Goal: Transaction & Acquisition: Purchase product/service

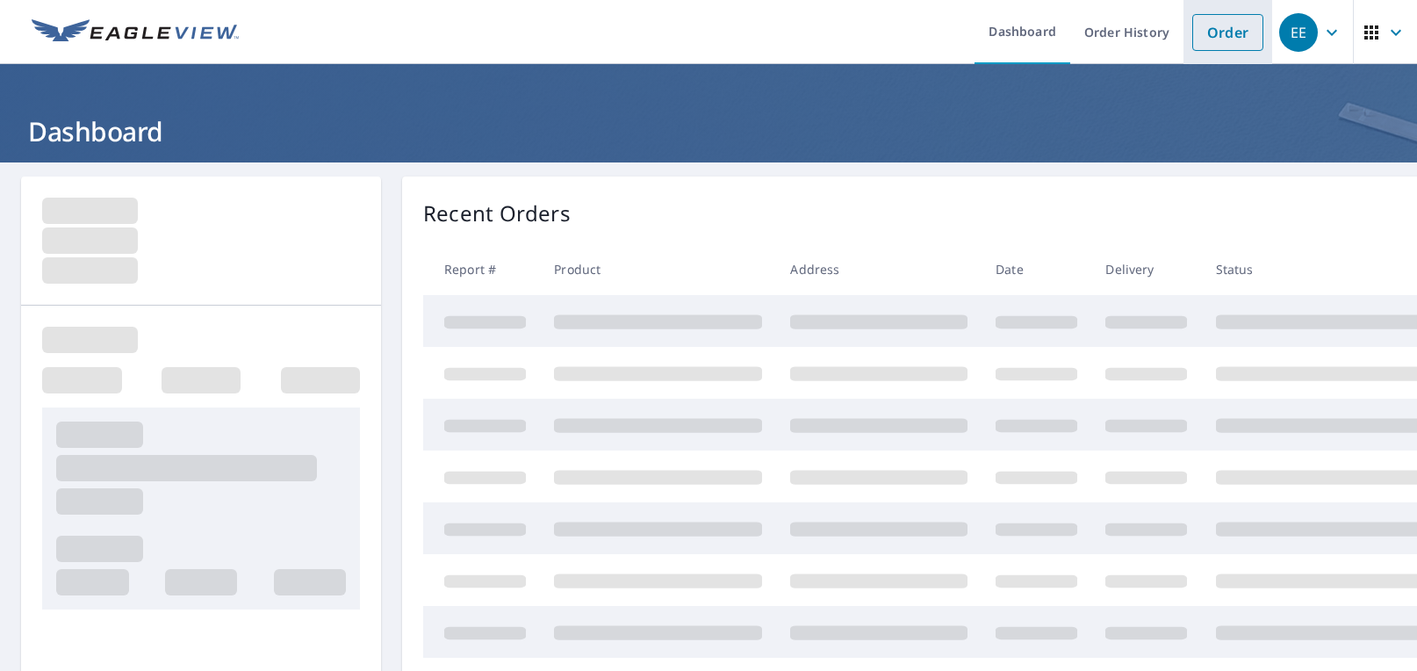
click at [1207, 35] on link "Order" at bounding box center [1227, 32] width 71 height 37
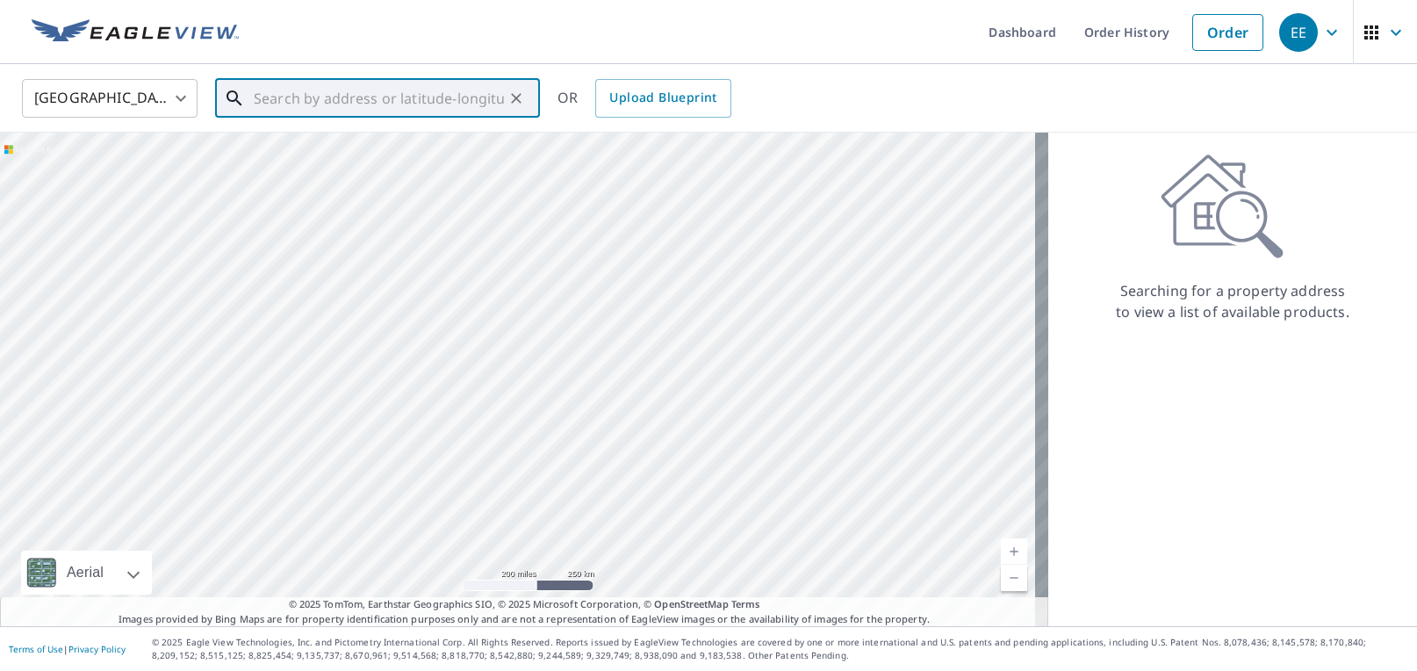
paste input "[STREET_ADDRESS][PERSON_NAME]"
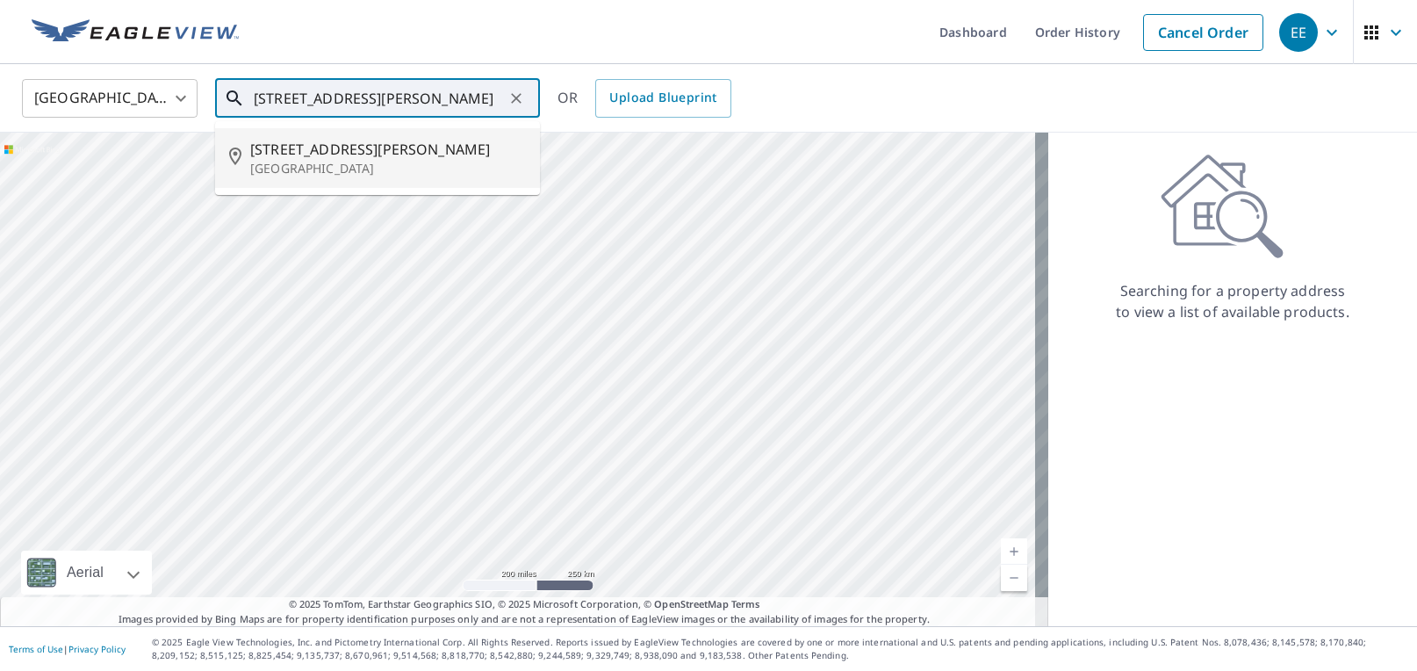
click at [335, 156] on span "[STREET_ADDRESS][PERSON_NAME]" at bounding box center [388, 149] width 276 height 21
type input "[STREET_ADDRESS][PERSON_NAME]"
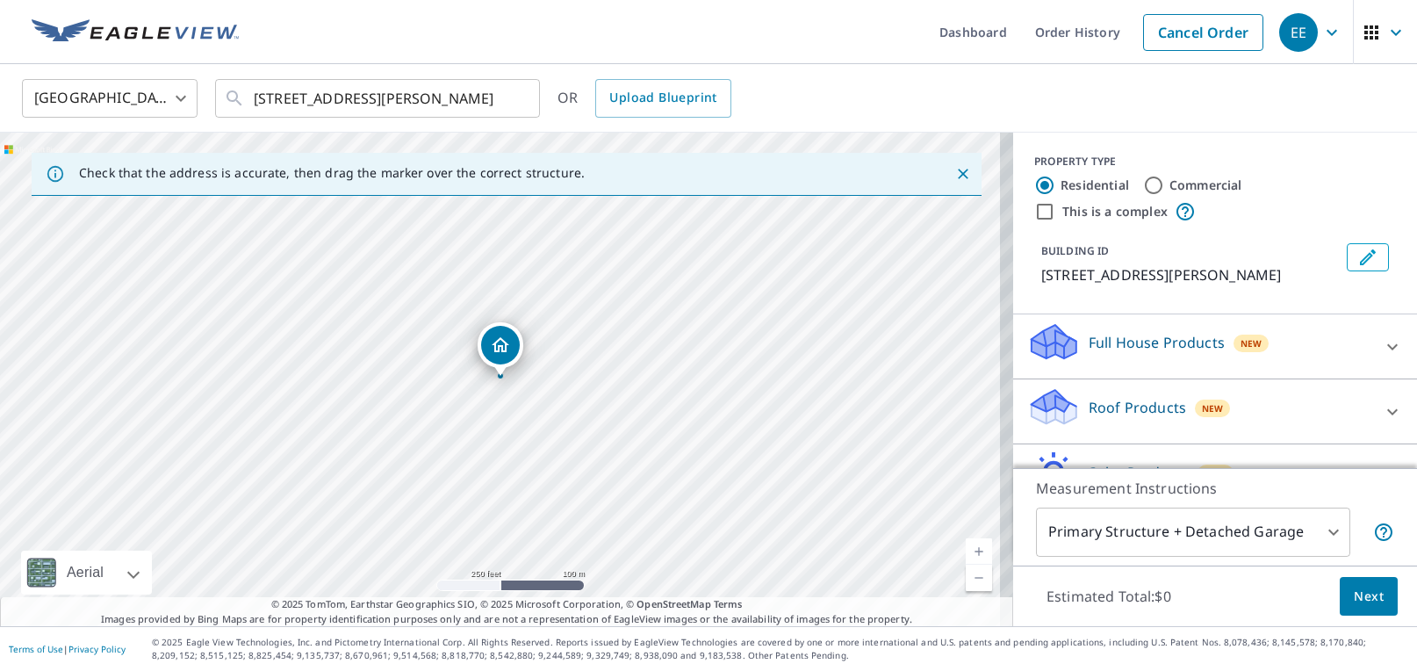
click at [1121, 418] on p "Roof Products" at bounding box center [1137, 407] width 97 height 21
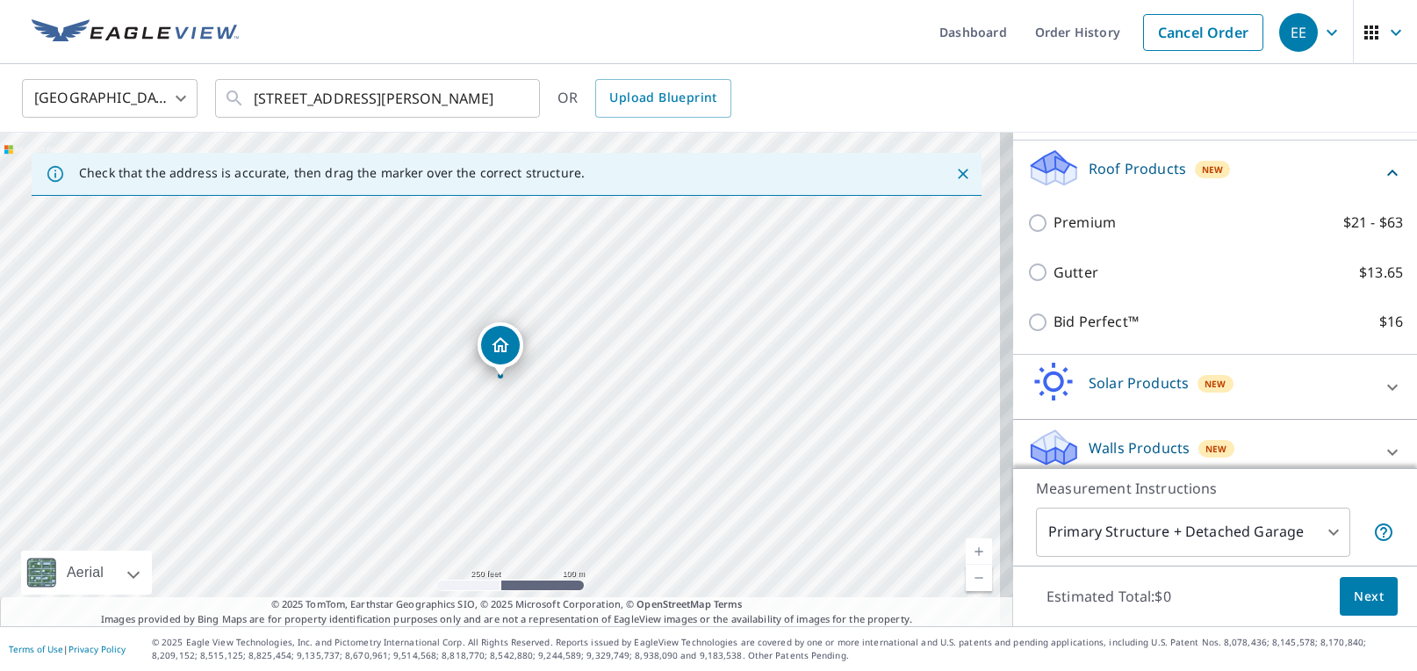
scroll to position [263, 0]
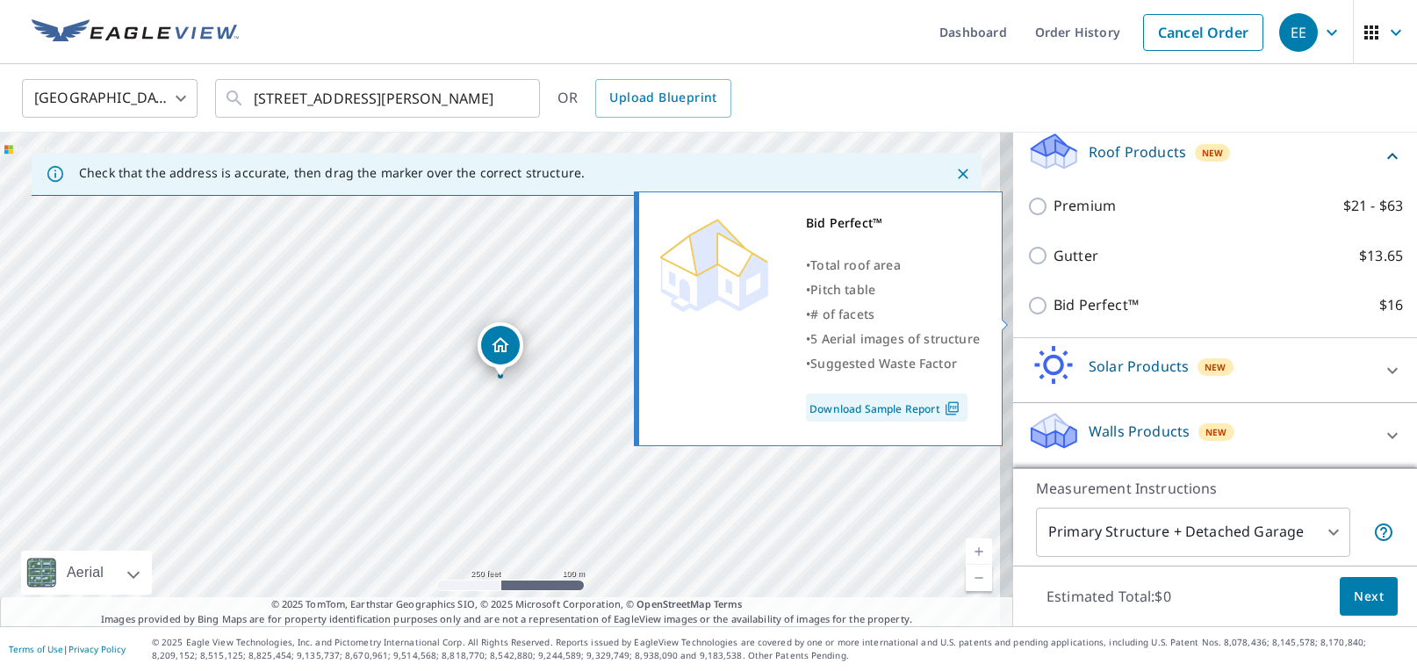
click at [1027, 315] on input "Bid Perfect™ $16" at bounding box center [1040, 305] width 26 height 21
checkbox input "true"
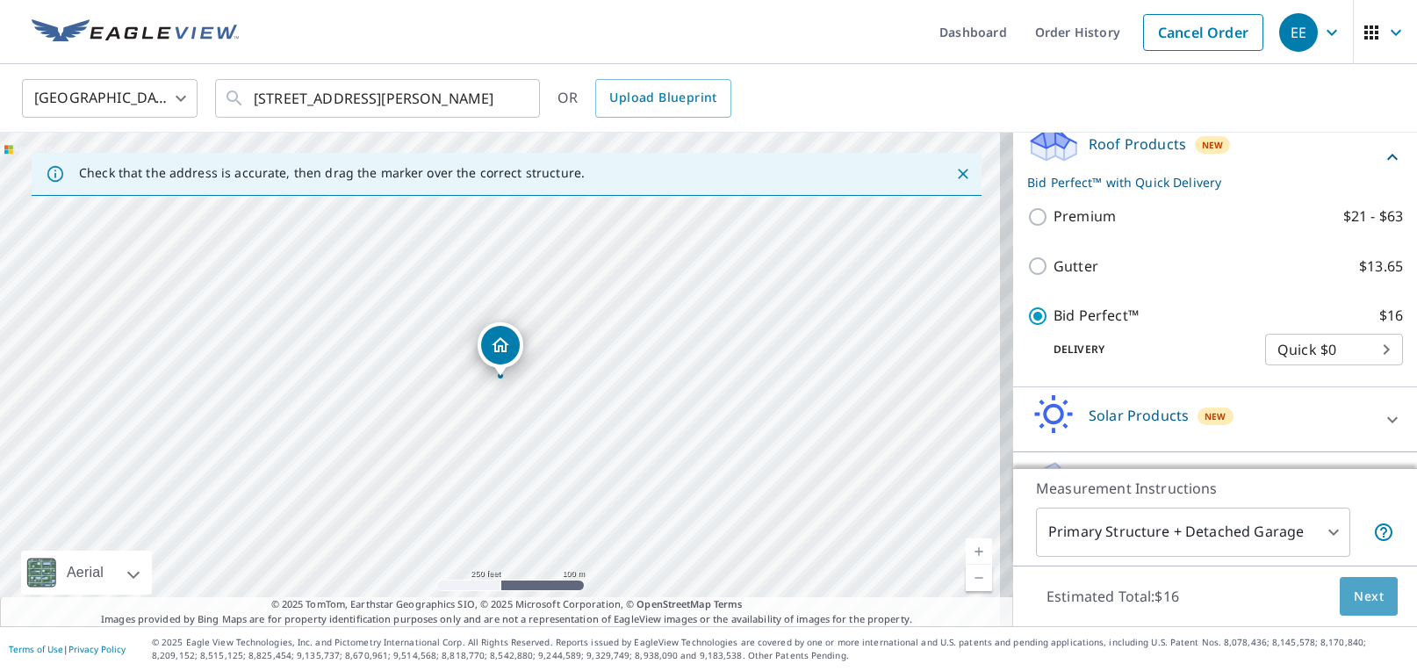
click at [1367, 597] on span "Next" at bounding box center [1369, 597] width 30 height 22
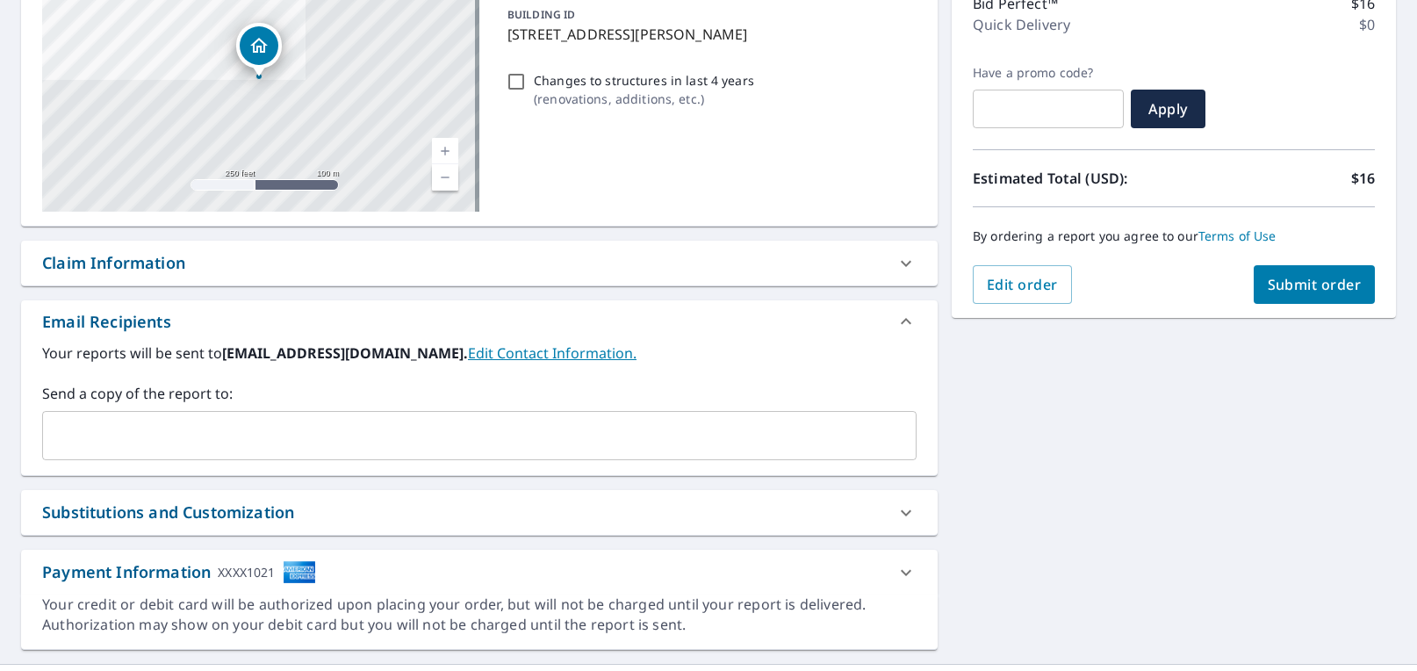
scroll to position [263, 0]
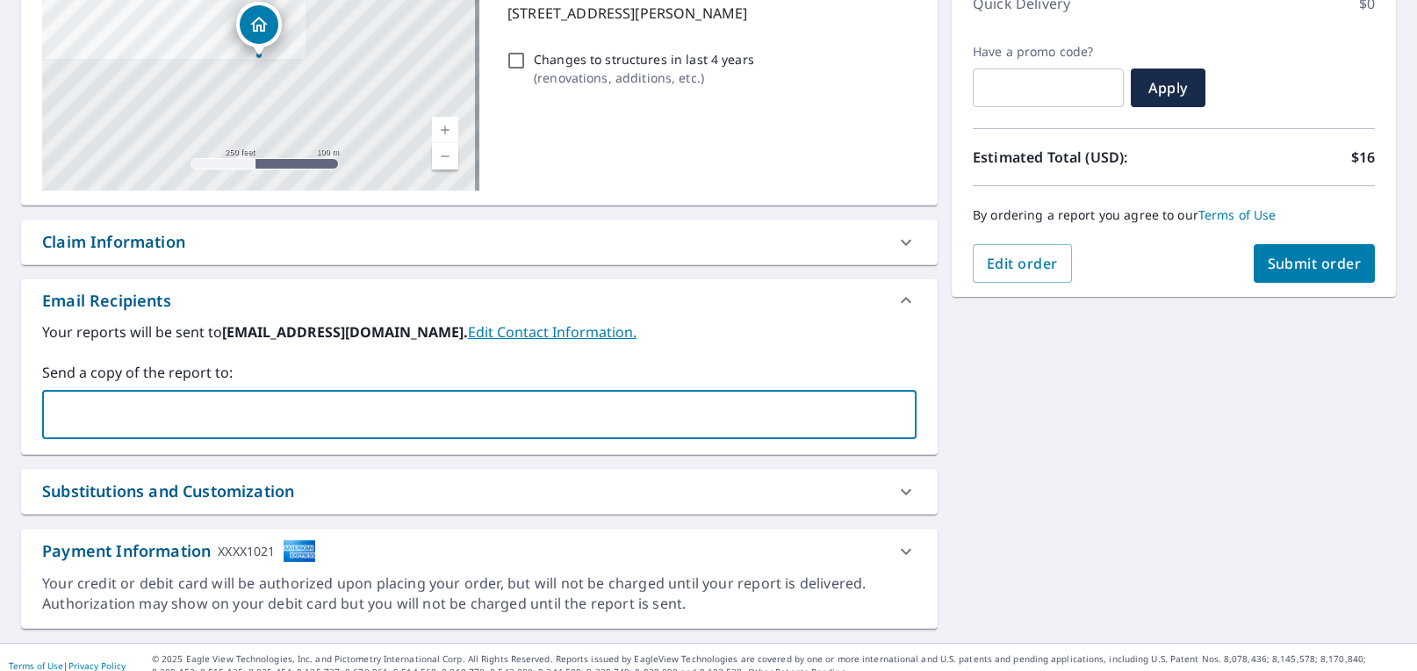
click at [322, 410] on input "text" at bounding box center [466, 414] width 832 height 33
type input "[EMAIL_ADDRESS][DOMAIN_NAME]"
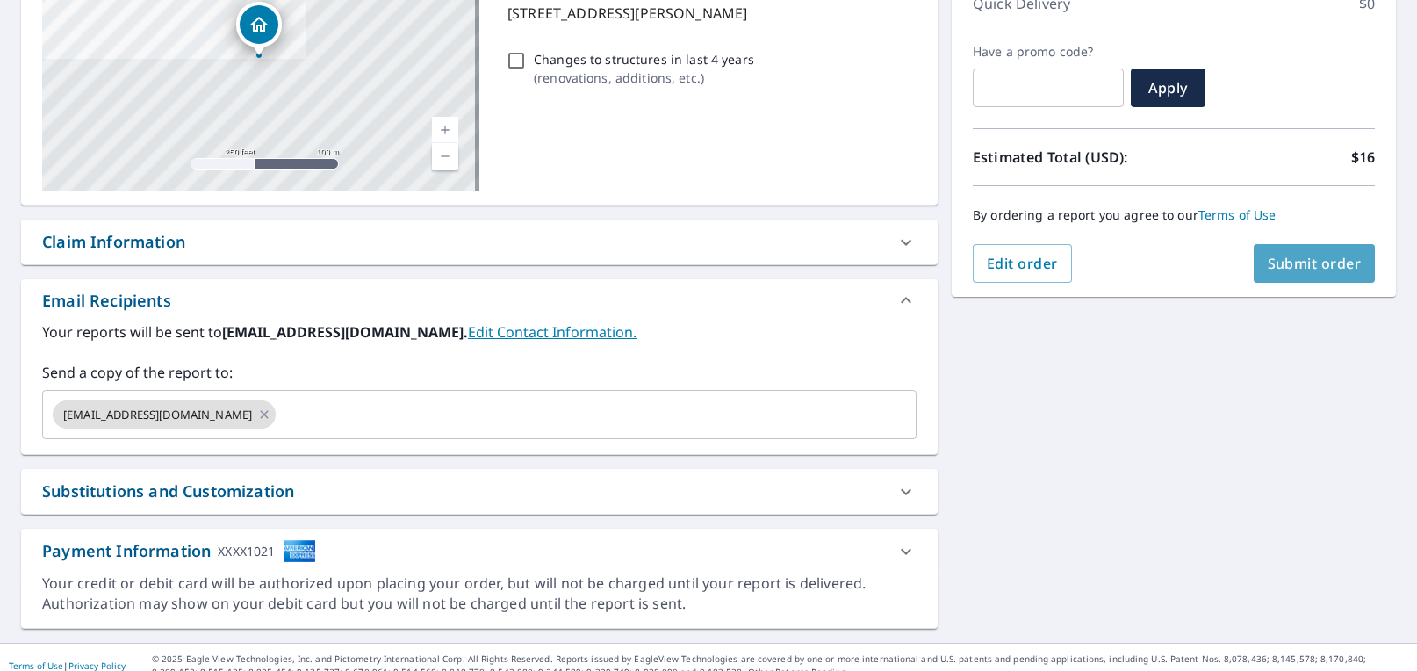
click at [1305, 264] on span "Submit order" at bounding box center [1315, 263] width 94 height 19
checkbox input "true"
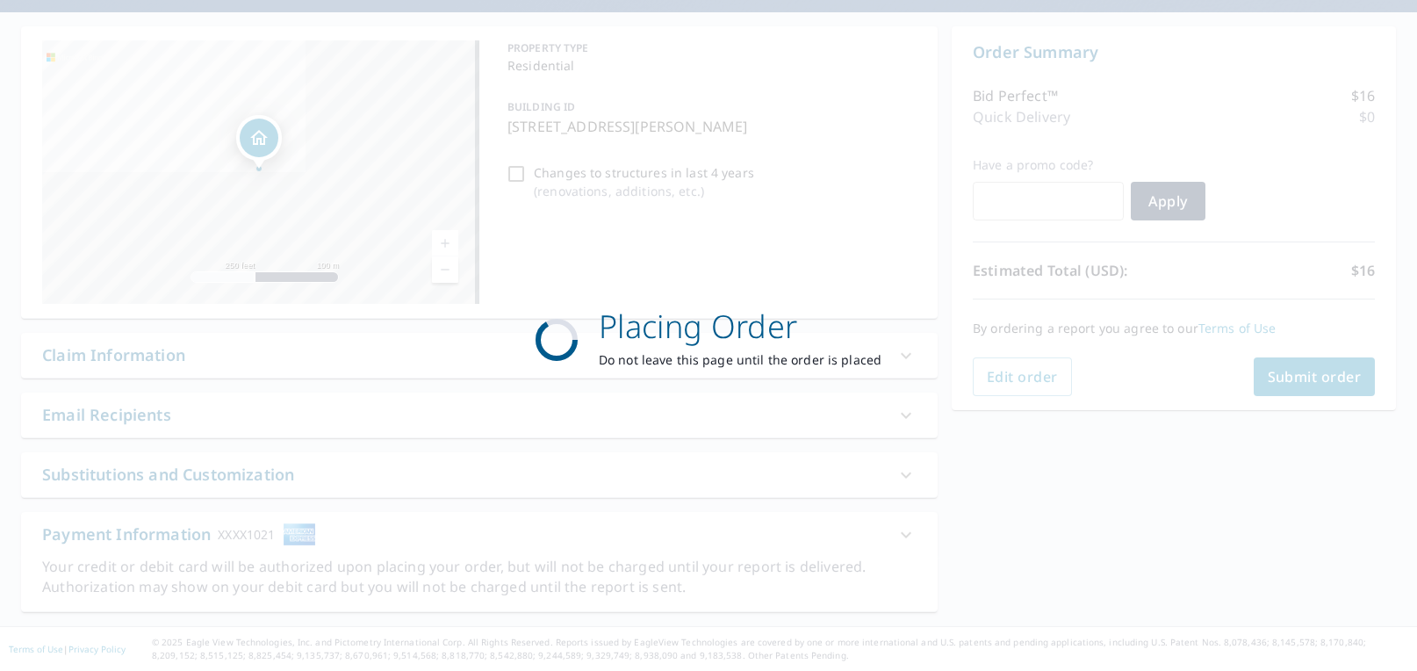
scroll to position [150, 0]
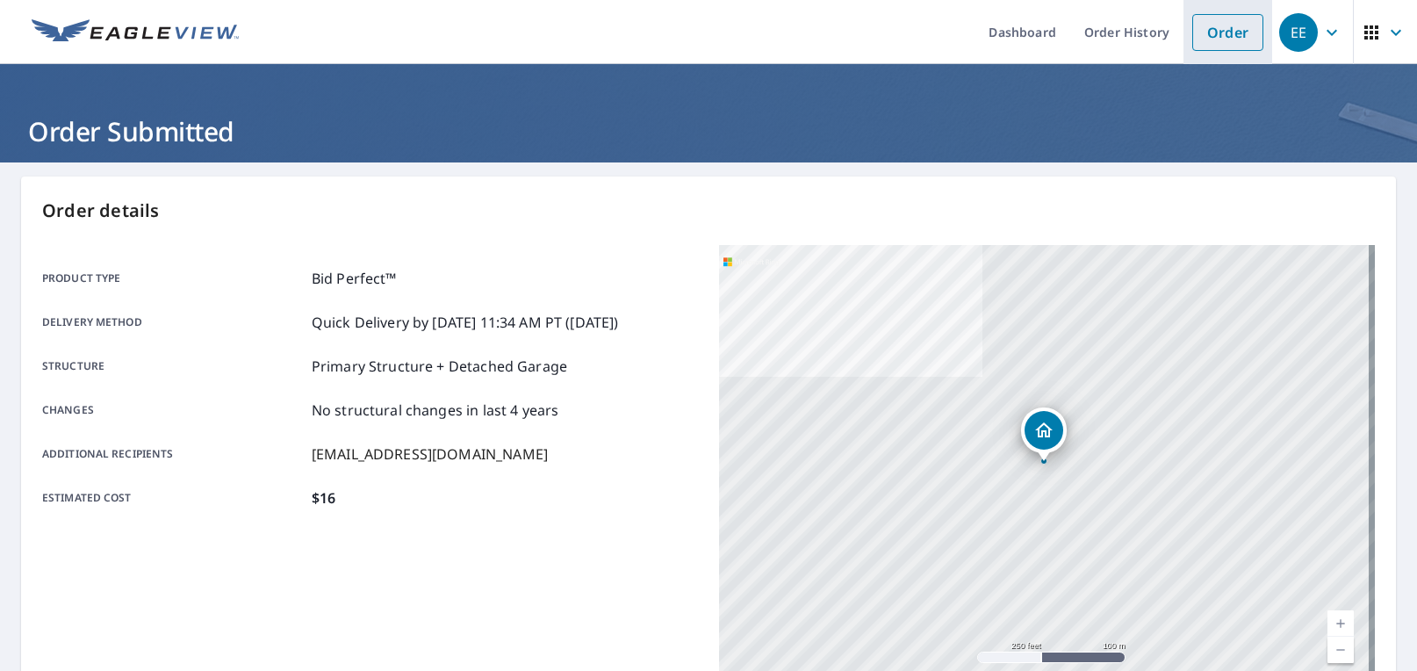
click at [1212, 19] on link "Order" at bounding box center [1227, 32] width 71 height 37
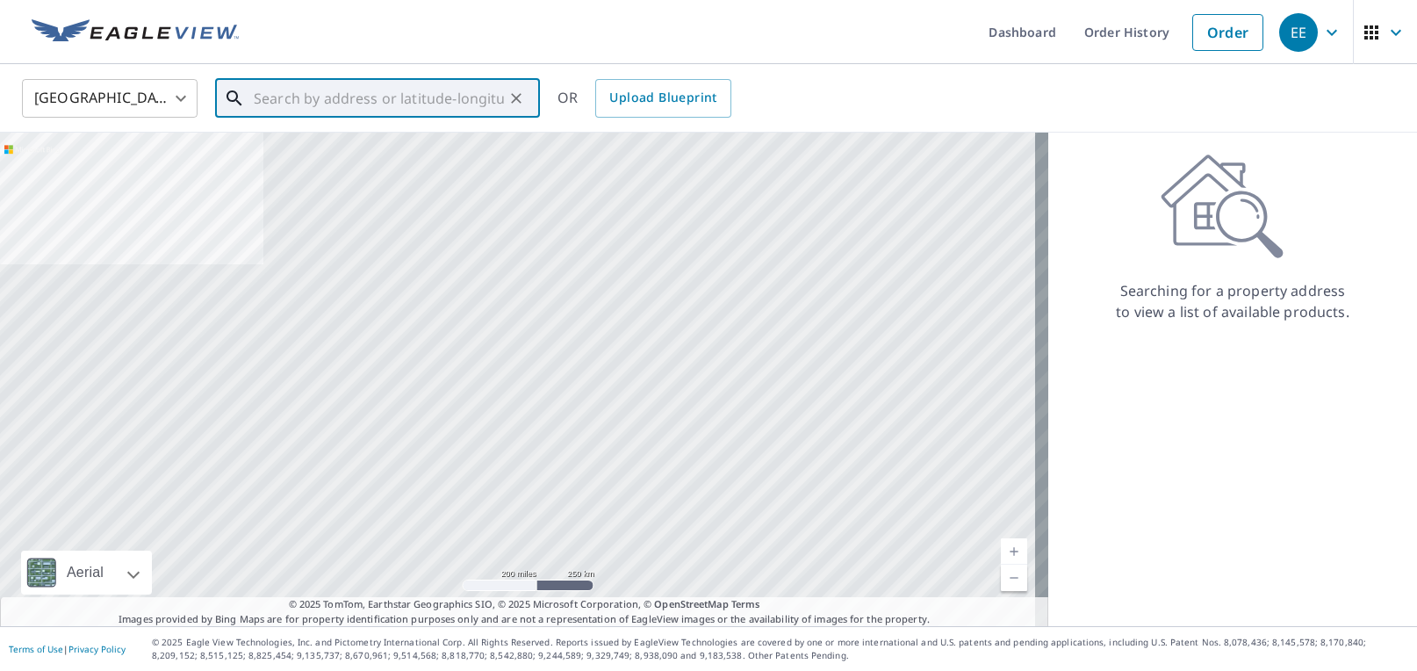
paste input "[STREET_ADDRESS]"
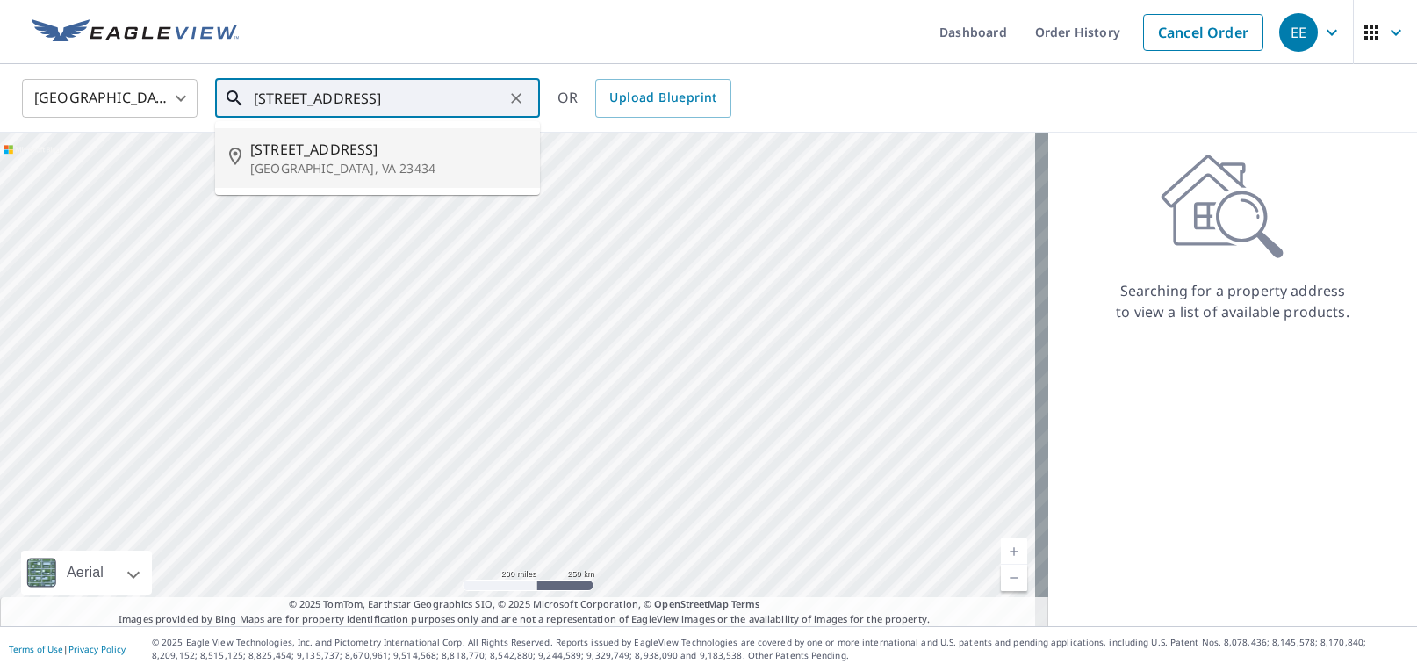
click at [291, 160] on p "[GEOGRAPHIC_DATA], VA 23434" at bounding box center [388, 169] width 276 height 18
type input "[STREET_ADDRESS]"
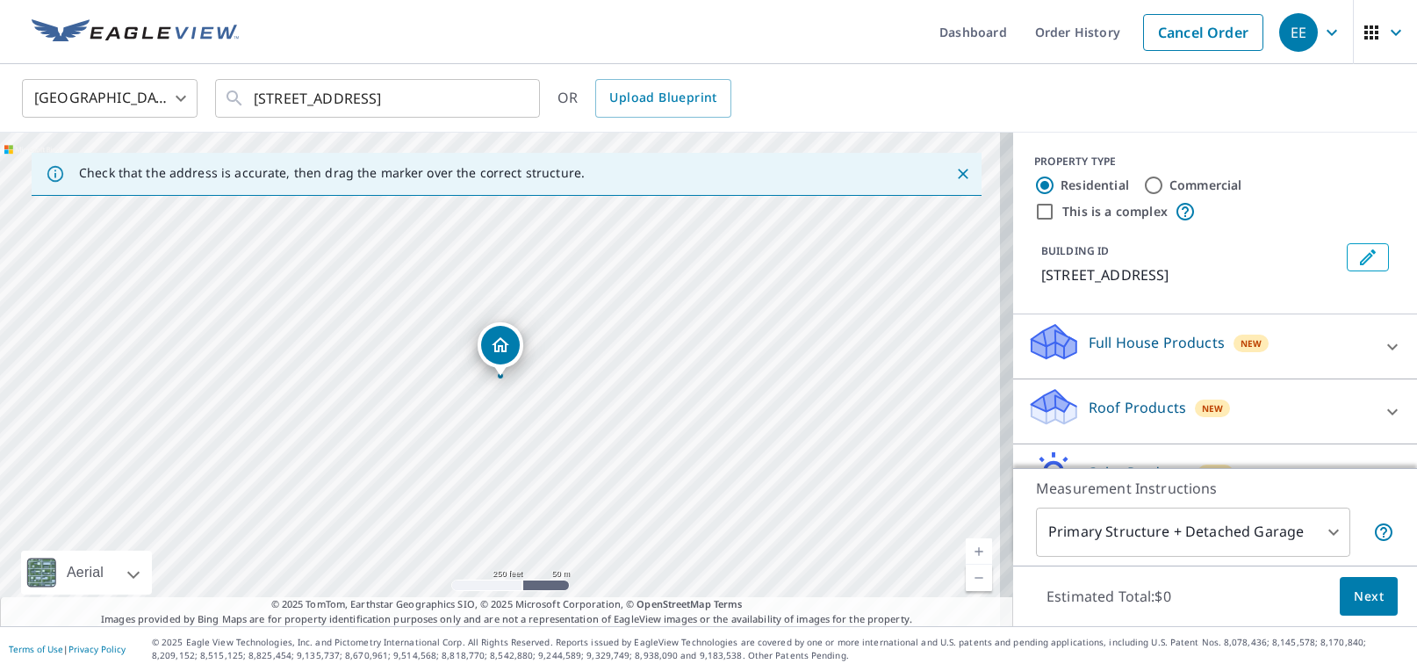
click at [1067, 396] on div "Roof Products New" at bounding box center [1199, 411] width 344 height 50
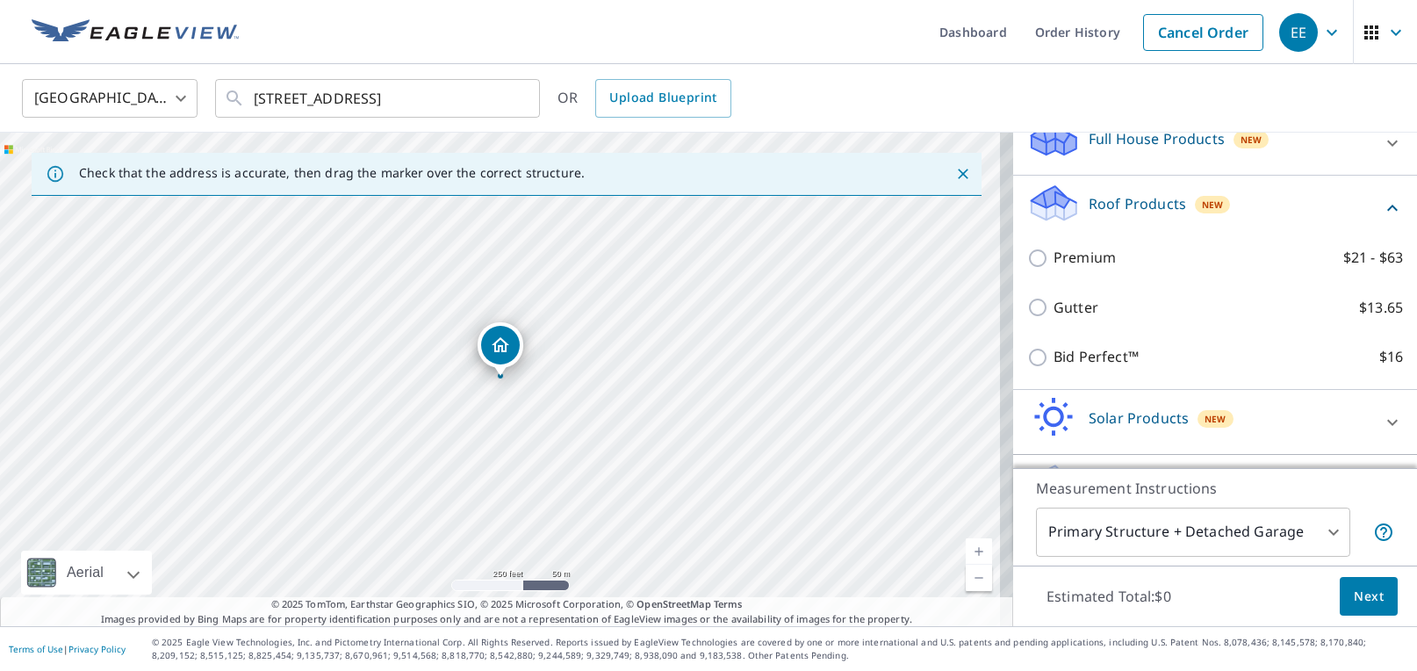
scroll to position [255, 0]
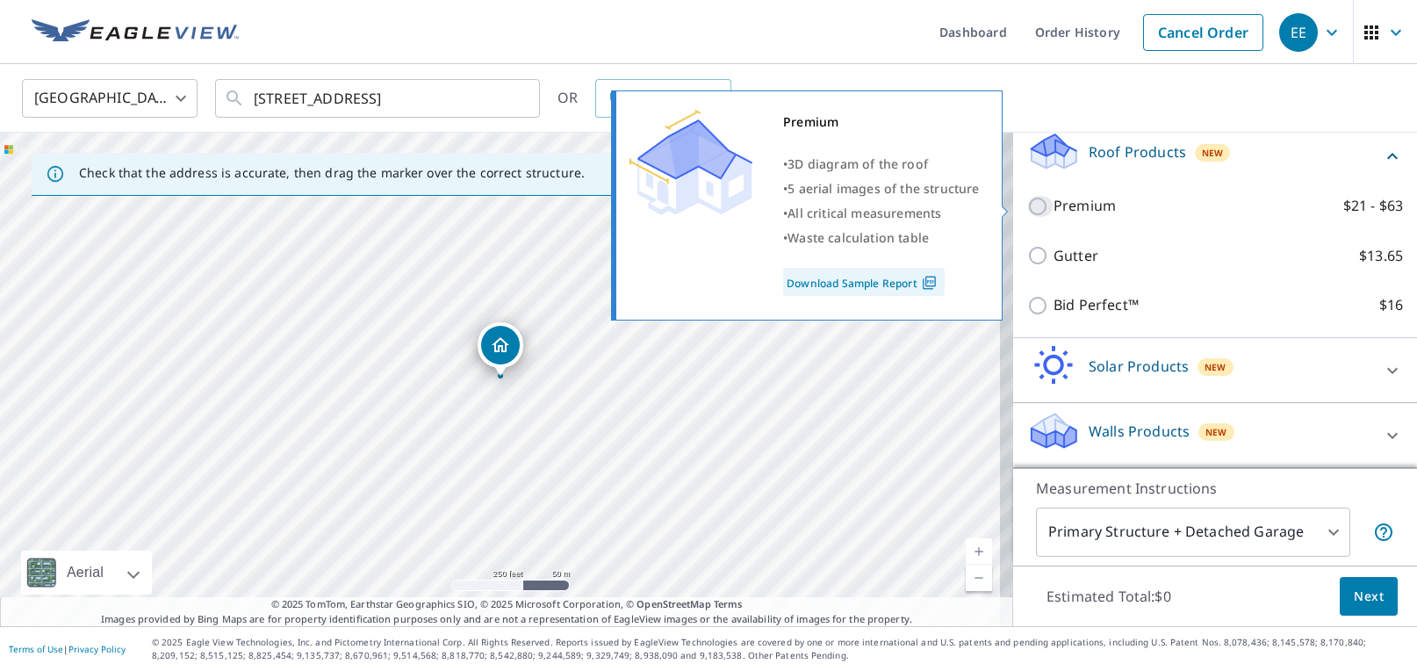
click at [1027, 202] on input "Premium $21 - $63" at bounding box center [1040, 206] width 26 height 21
checkbox input "true"
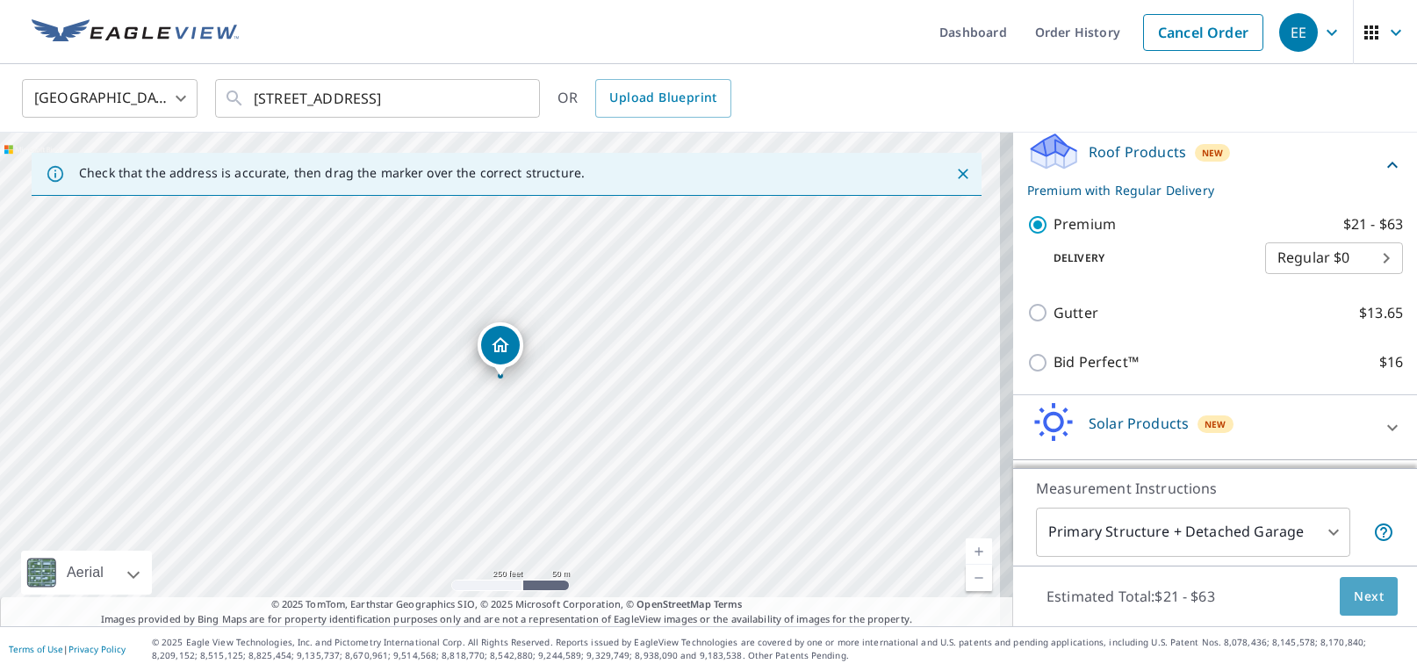
click at [1355, 594] on span "Next" at bounding box center [1369, 597] width 30 height 22
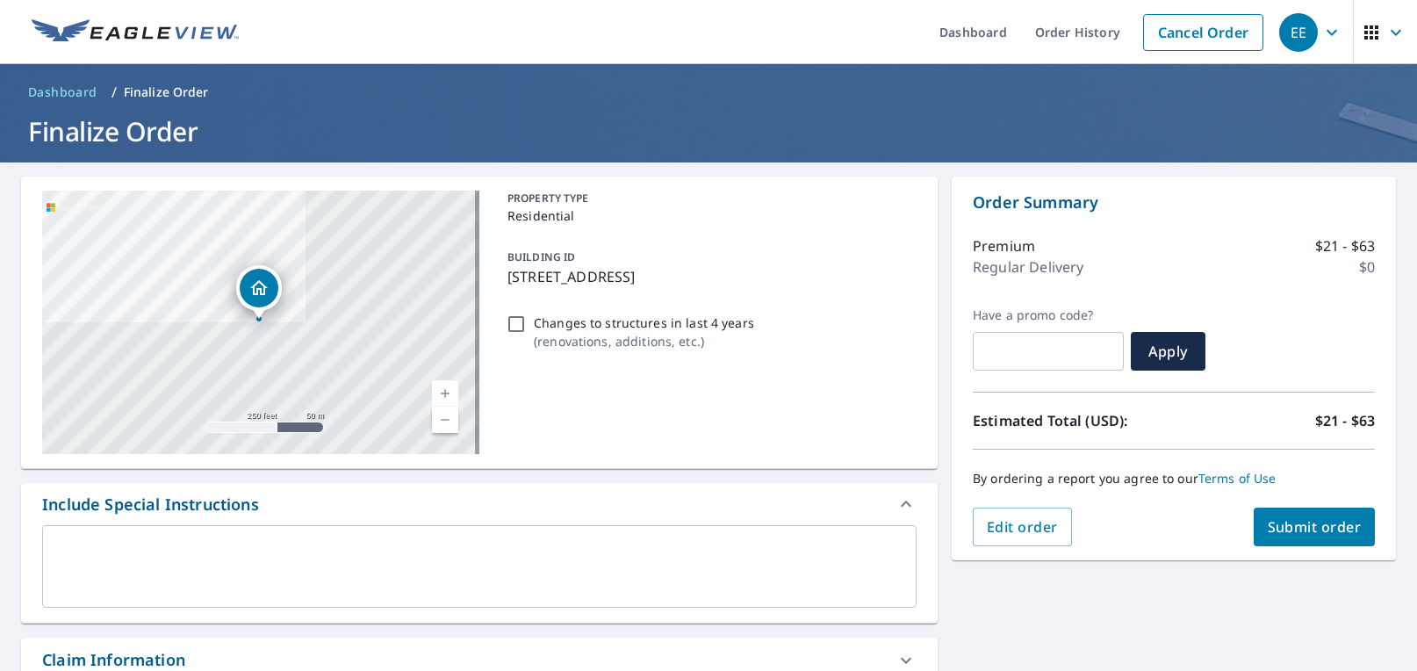
click at [374, 572] on textarea at bounding box center [479, 567] width 850 height 50
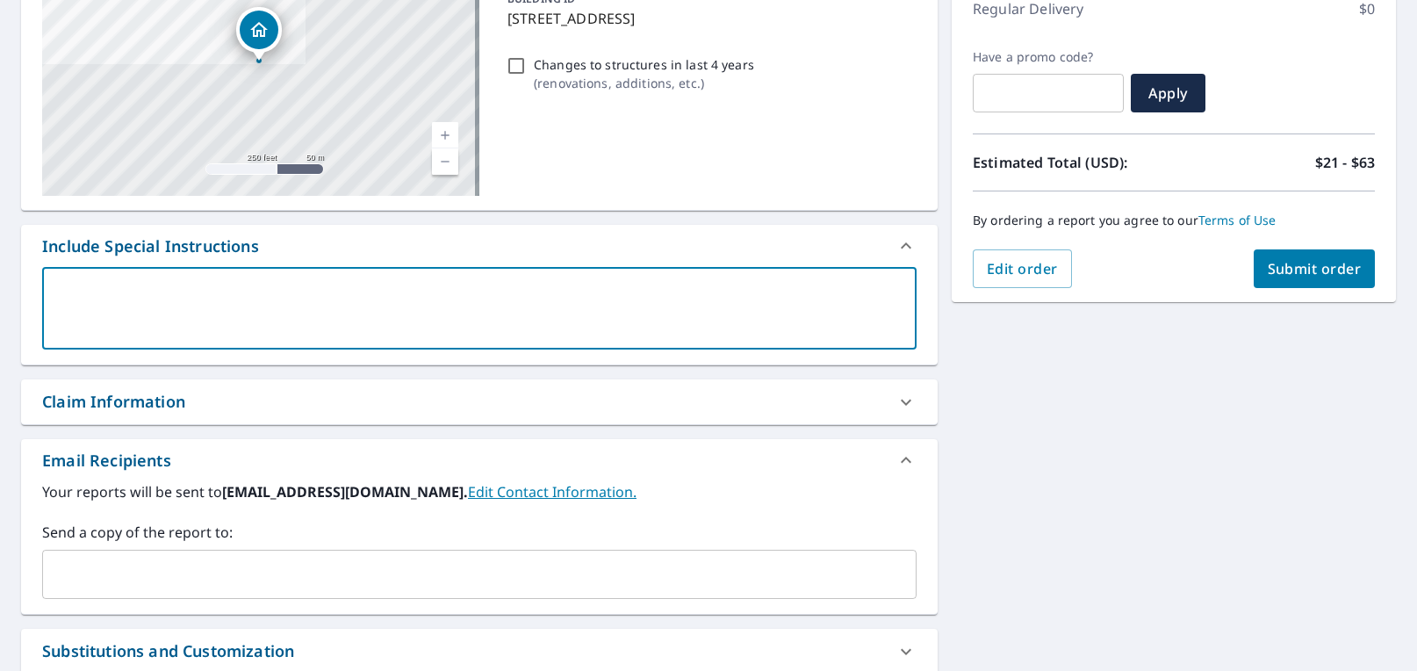
scroll to position [263, 0]
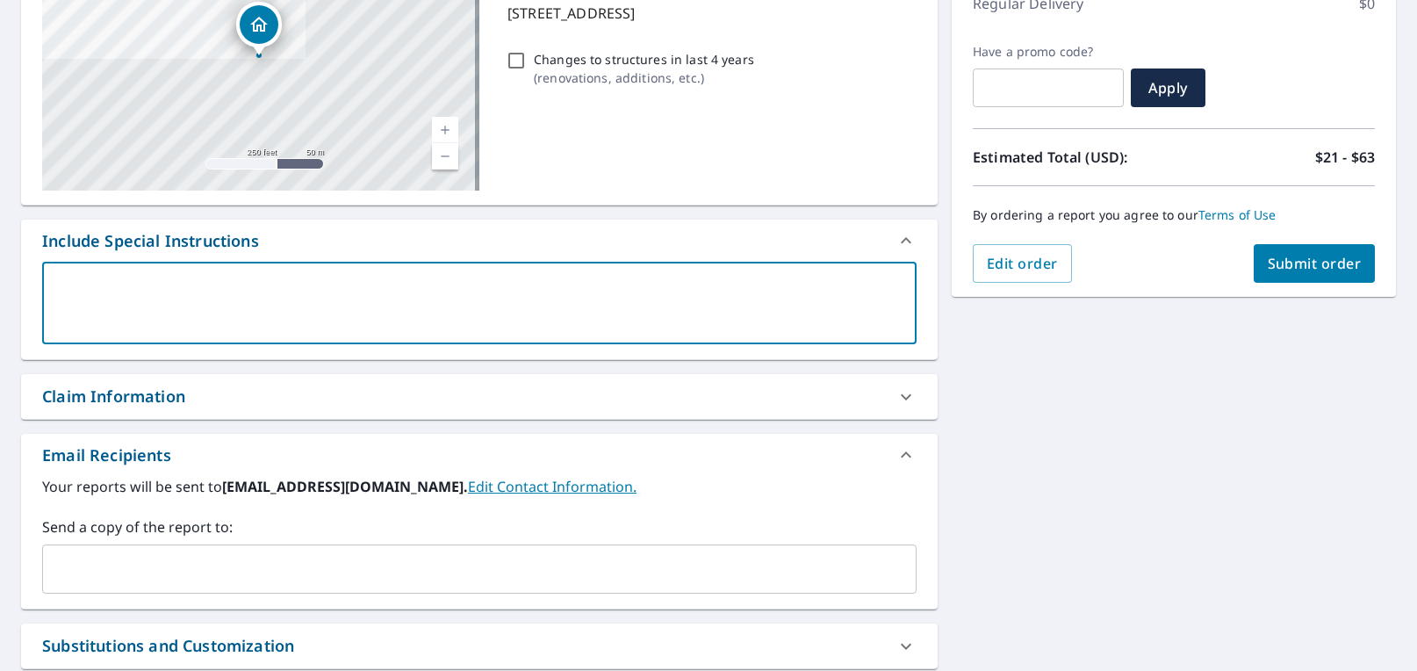
click at [322, 572] on input "text" at bounding box center [466, 568] width 832 height 33
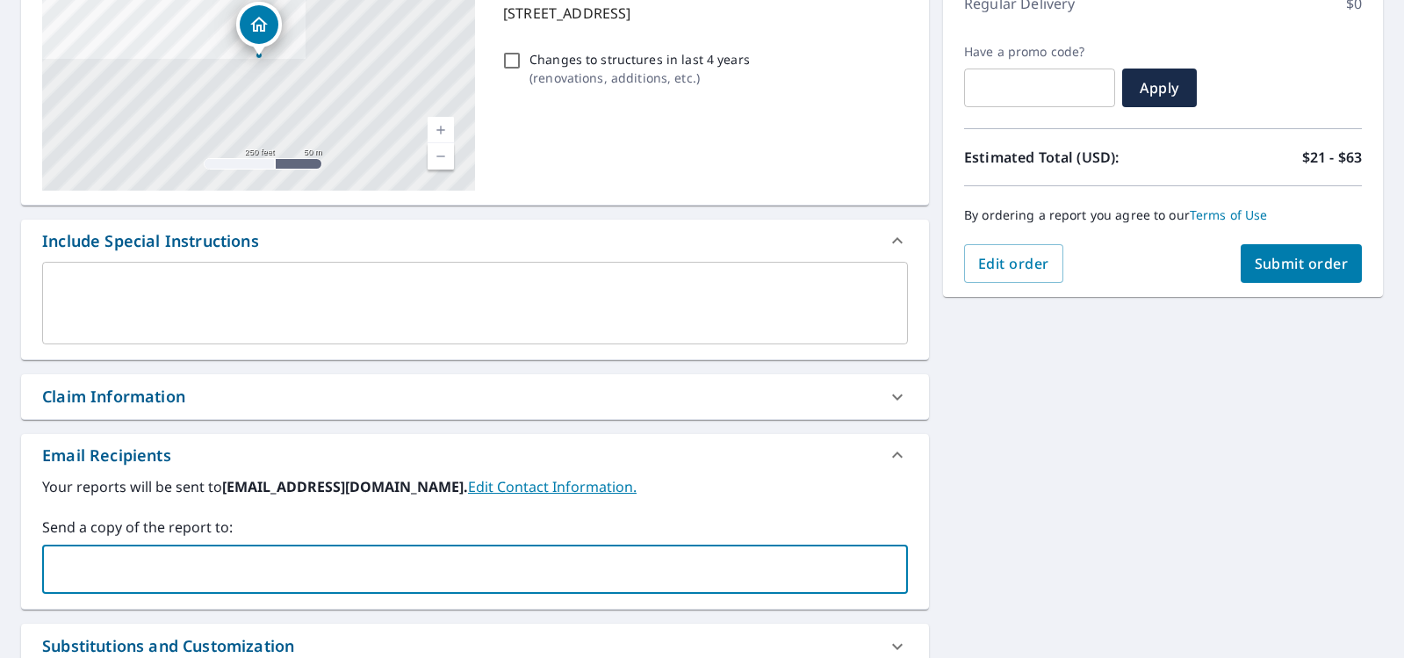
scroll to position [16, 0]
type input "[EMAIL_ADDRESS][DOMAIN_NAME]"
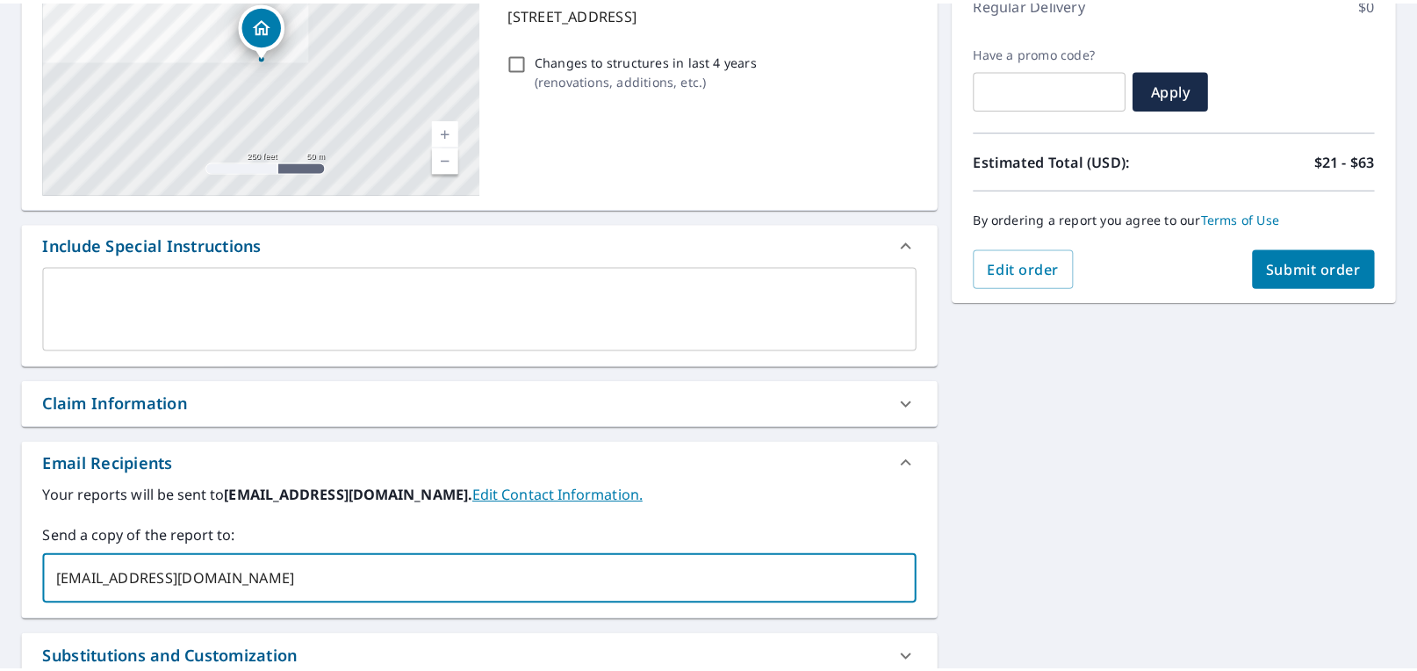
scroll to position [0, 0]
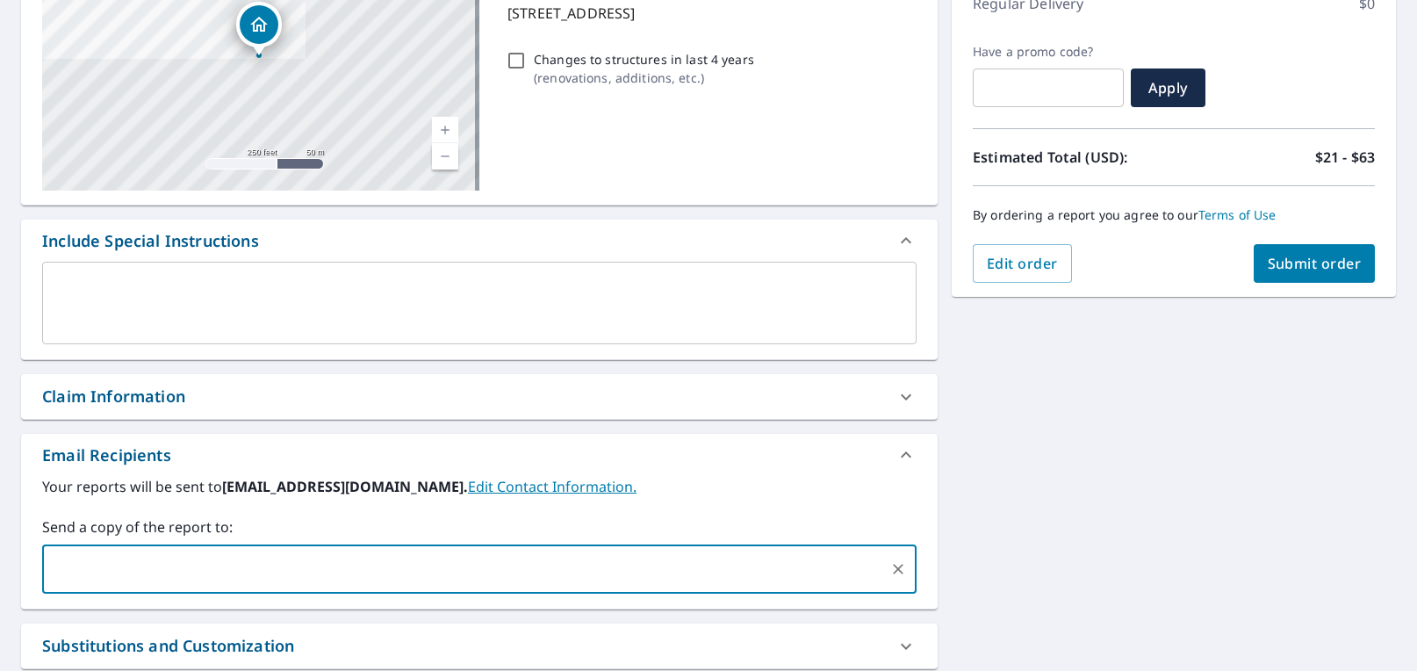
click at [1288, 258] on span "Submit order" at bounding box center [1315, 263] width 94 height 19
checkbox input "true"
